Goal: Task Accomplishment & Management: Manage account settings

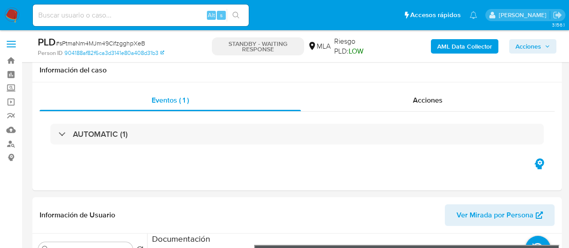
select select "10"
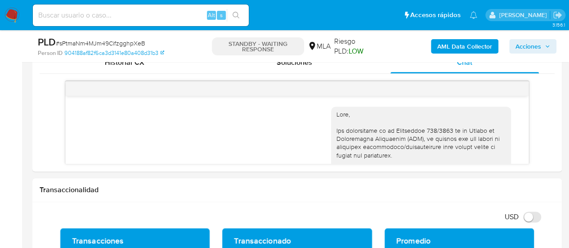
scroll to position [1124, 0]
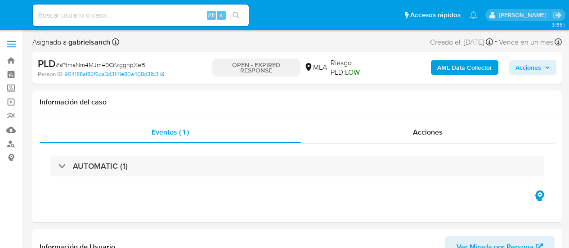
select select "10"
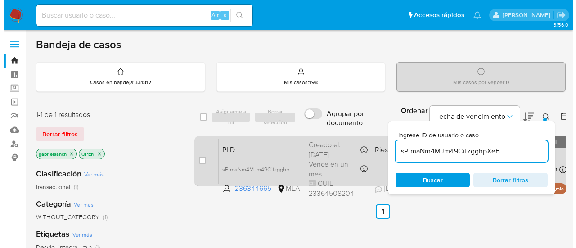
scroll to position [70, 0]
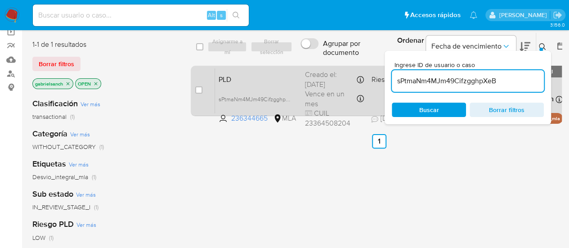
click at [202, 92] on div "case-item-checkbox No es posible asignar el caso" at bounding box center [205, 90] width 20 height 45
click at [201, 90] on input "checkbox" at bounding box center [198, 89] width 7 height 7
checkbox input "true"
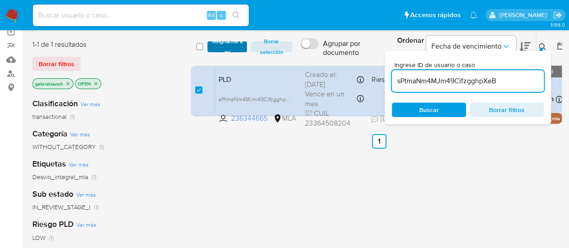
click at [223, 51] on span "Asignarme a mí" at bounding box center [227, 46] width 31 height 9
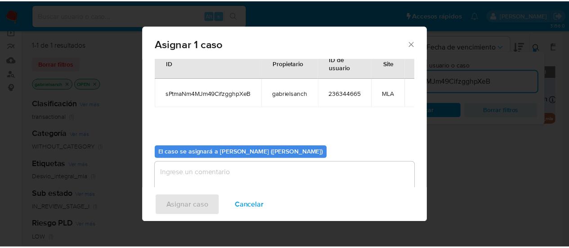
scroll to position [46, 0]
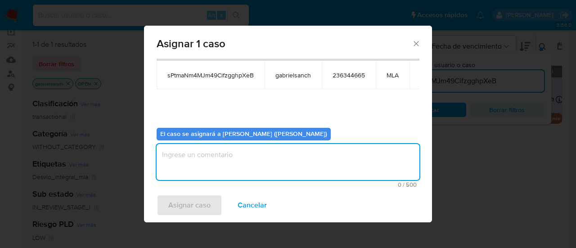
click at [255, 179] on textarea "assign-modal" at bounding box center [287, 162] width 263 height 36
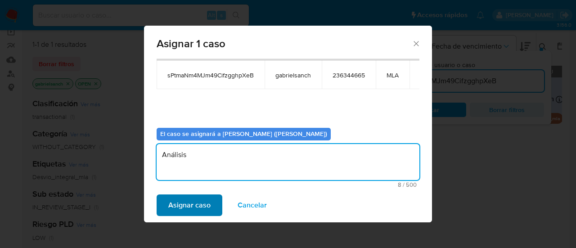
type textarea "Análisis"
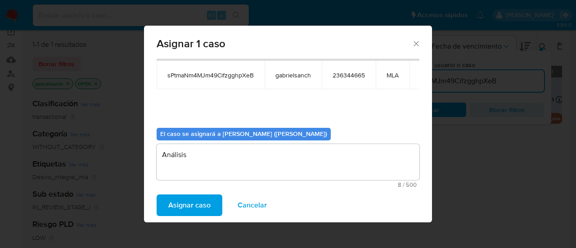
click at [203, 197] on span "Asignar caso" at bounding box center [189, 205] width 42 height 20
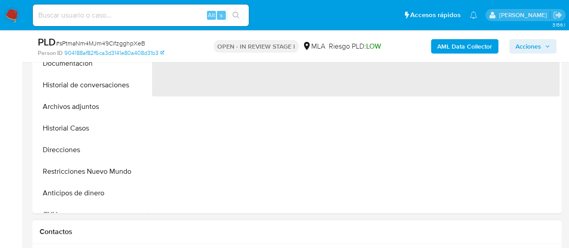
scroll to position [270, 0]
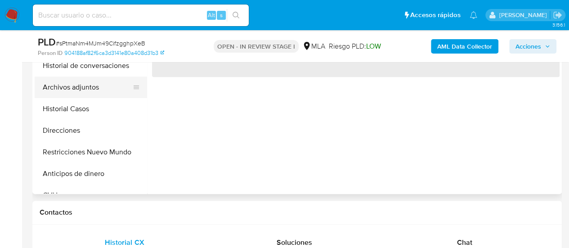
click at [96, 84] on button "Archivos adjuntos" at bounding box center [87, 87] width 105 height 22
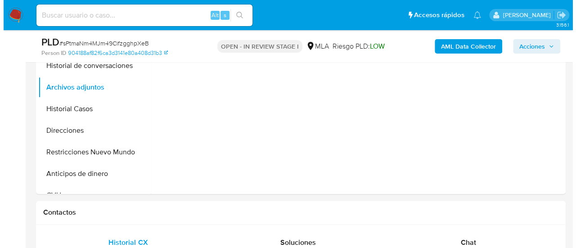
scroll to position [180, 0]
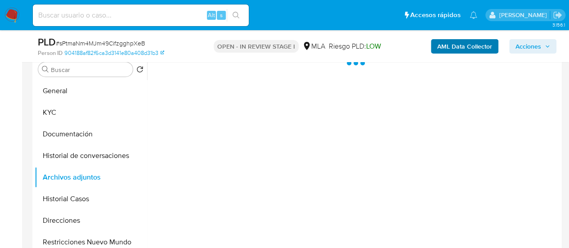
select select "10"
click at [469, 47] on b "AML Data Collector" at bounding box center [464, 46] width 55 height 14
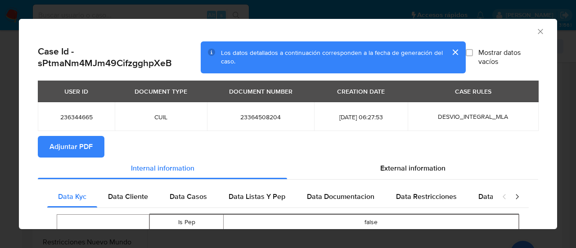
click at [59, 150] on span "Adjuntar PDF" at bounding box center [70, 147] width 43 height 20
click at [536, 27] on icon "Cerrar ventana" at bounding box center [540, 31] width 9 height 9
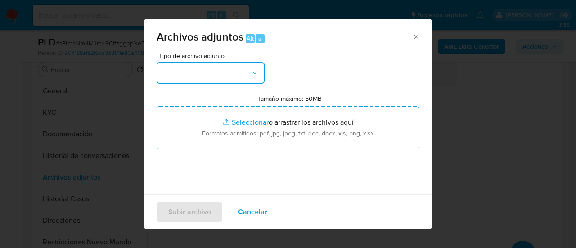
click at [189, 66] on button "button" at bounding box center [210, 73] width 108 height 22
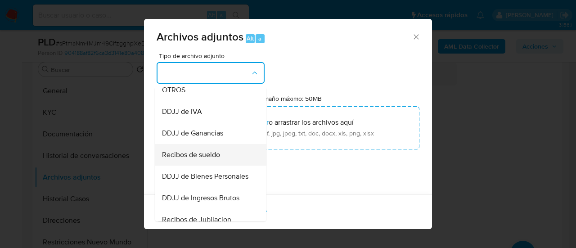
click at [219, 159] on span "Recibos de sueldo" at bounding box center [191, 154] width 58 height 9
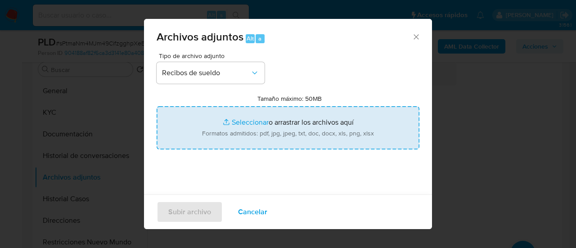
click at [245, 138] on input "Tamaño máximo: 50MB Seleccionar archivos" at bounding box center [287, 127] width 263 height 43
type input "C:\fakepath\Recibo de sueldo julio.pdf"
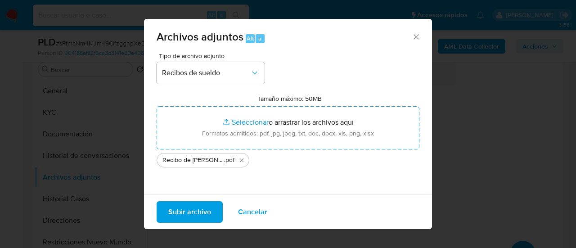
click at [175, 208] on span "Subir archivo" at bounding box center [189, 212] width 43 height 20
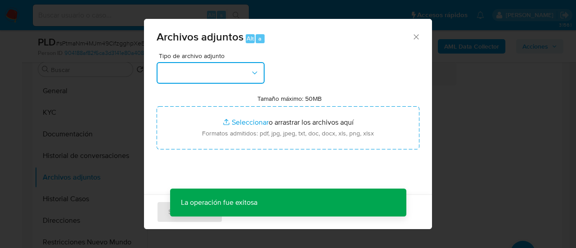
click at [201, 79] on button "button" at bounding box center [210, 73] width 108 height 22
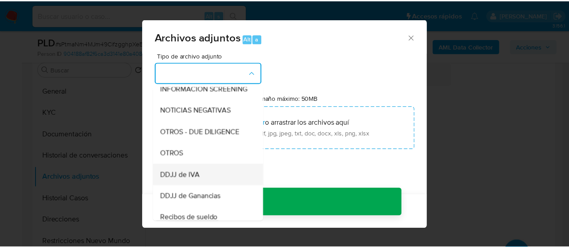
scroll to position [135, 0]
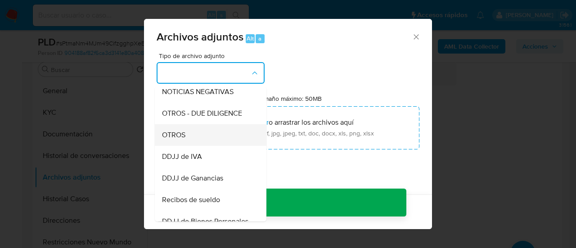
click at [194, 139] on div "OTROS" at bounding box center [208, 135] width 92 height 22
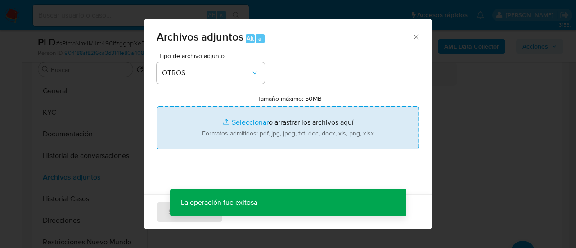
click at [226, 122] on input "Tamaño máximo: 50MB Seleccionar archivos" at bounding box center [287, 127] width 263 height 43
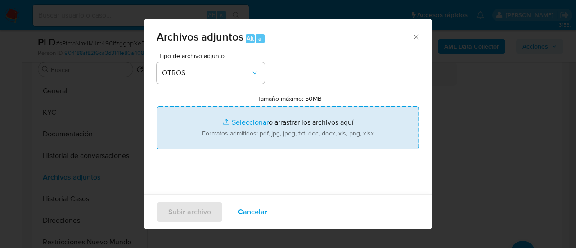
type input "C:\fakepath\Caselog sPtmaNm4MJm49CifzgghpXeB_2025_07_18_00_19_10.docx"
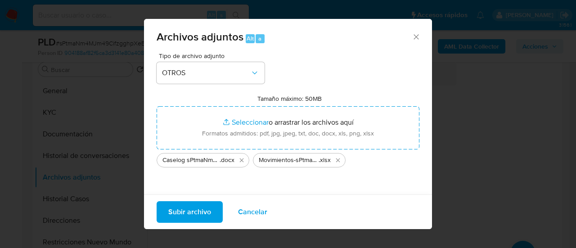
click at [207, 204] on span "Subir archivo" at bounding box center [189, 212] width 43 height 20
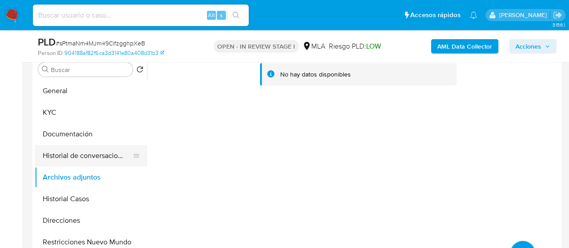
click at [102, 148] on button "Historial de conversaciones" at bounding box center [87, 156] width 105 height 22
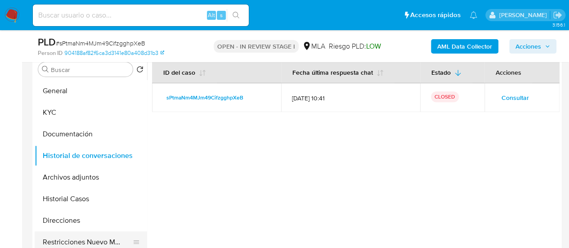
click at [98, 241] on button "Restricciones Nuevo Mundo" at bounding box center [87, 242] width 105 height 22
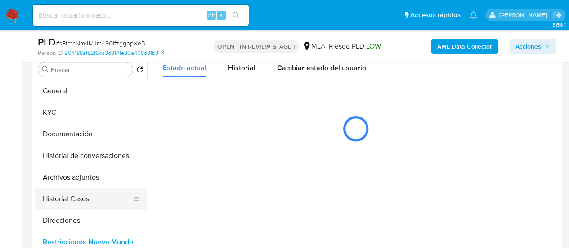
click at [89, 197] on button "Historial Casos" at bounding box center [87, 199] width 105 height 22
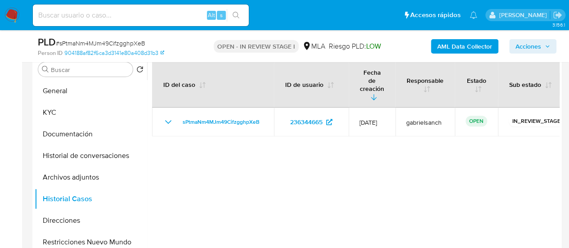
click at [536, 46] on span "Acciones" at bounding box center [528, 46] width 26 height 14
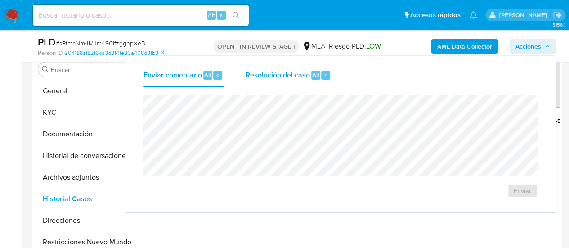
click at [290, 74] on span "Resolución del caso" at bounding box center [277, 74] width 64 height 10
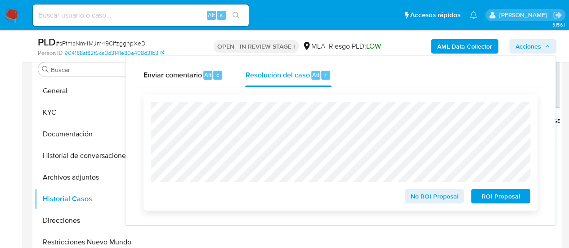
click at [447, 199] on span "No ROI Proposal" at bounding box center [434, 196] width 47 height 13
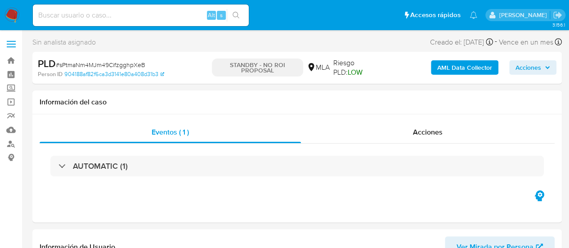
select select "10"
click at [96, 9] on input at bounding box center [141, 15] width 216 height 12
paste input "JJSuS4iiHRrVm0r7r84D5Sqs"
type input "JJSuS4iiHRrVm0r7r84D5Sqs"
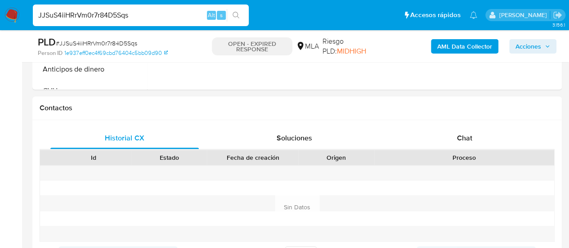
scroll to position [405, 0]
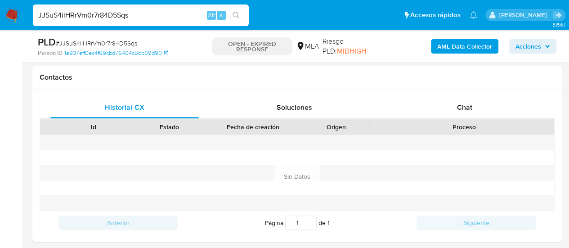
select select "10"
